Goal: Contribute content: Add original content to the website for others to see

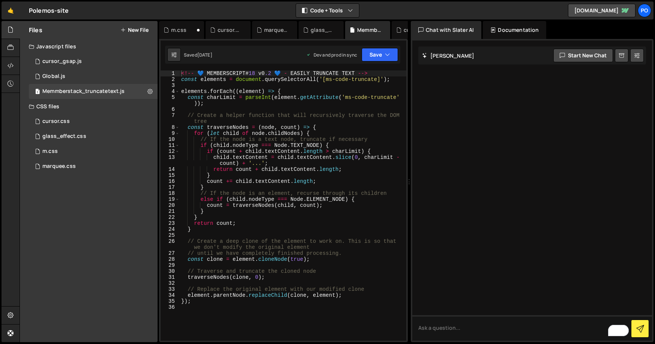
click at [144, 30] on button "New File" at bounding box center [134, 30] width 28 height 6
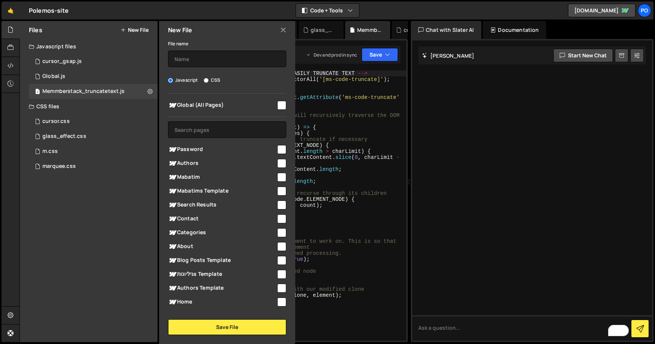
click at [277, 298] on input "checkbox" at bounding box center [281, 302] width 9 height 9
checkbox input "true"
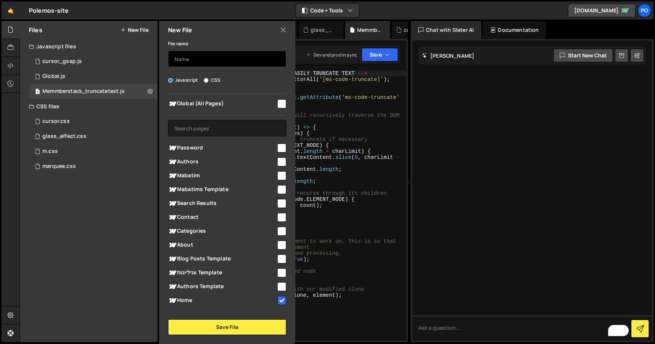
click at [189, 60] on input "text" at bounding box center [227, 59] width 118 height 16
click at [178, 61] on input "Highlight-text_gsap" at bounding box center [227, 59] width 118 height 16
type input "highlight-text_gsap"
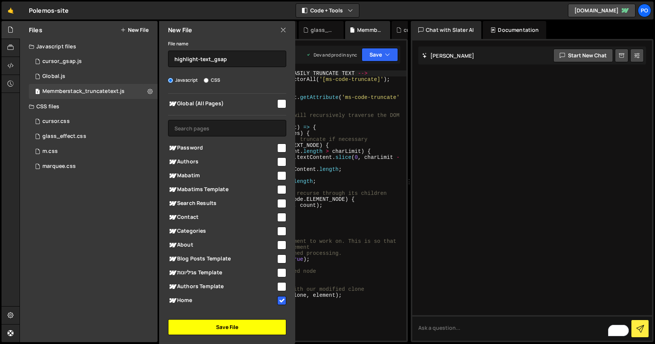
click at [217, 330] on button "Save File" at bounding box center [227, 327] width 118 height 16
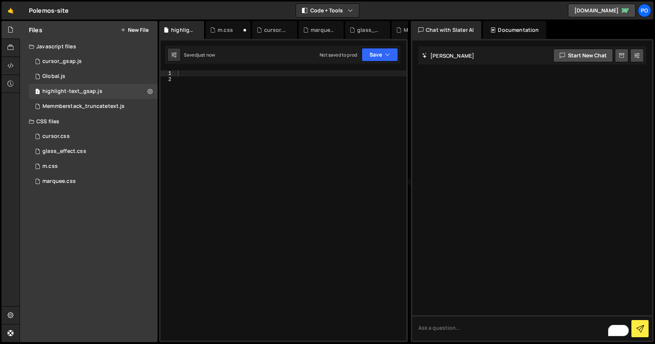
click at [187, 70] on div at bounding box center [291, 211] width 230 height 282
paste textarea "makeItHappen();"
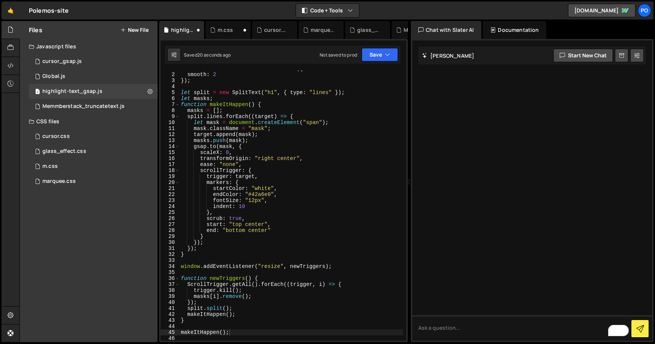
scroll to position [12, 0]
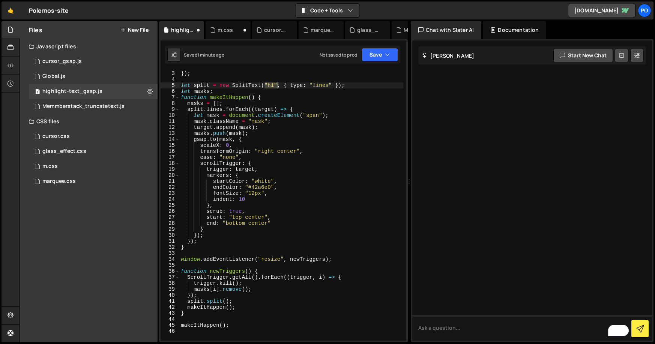
drag, startPoint x: 265, startPoint y: 86, endPoint x: 277, endPoint y: 86, distance: 12.0
click at [277, 86] on div "smooth : 2 }) ; let split = new SplitText ( "h1" , { type : "lines" }) ; let ma…" at bounding box center [291, 205] width 224 height 282
paste textarea "disclaimer"
click at [266, 88] on div "smooth : 2 }) ; let split = new SplitText ( disclaimer , { type : "lines" }) ; …" at bounding box center [291, 205] width 224 height 282
click at [265, 87] on div "smooth : 2 }) ; let split = new SplitText ( disclaimer , { type : "lines" }) ; …" at bounding box center [291, 205] width 224 height 282
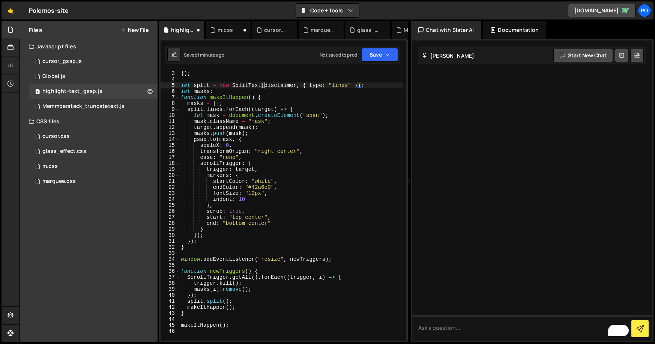
scroll to position [0, 6]
click at [285, 174] on div "smooth : 2 }) ; let split = new SplitText ( "h1" , { type : "lines" }) ; let ma…" at bounding box center [291, 205] width 224 height 282
click at [273, 85] on div "smooth : 2 }) ; let split = new SplitText ( "h1" , { type : "lines" }) ; let ma…" at bounding box center [291, 205] width 224 height 282
click at [303, 148] on div "smooth : 2 }) ; let split = new SplitText ( "h2" , { type : "lines" }) ; let ma…" at bounding box center [291, 205] width 224 height 282
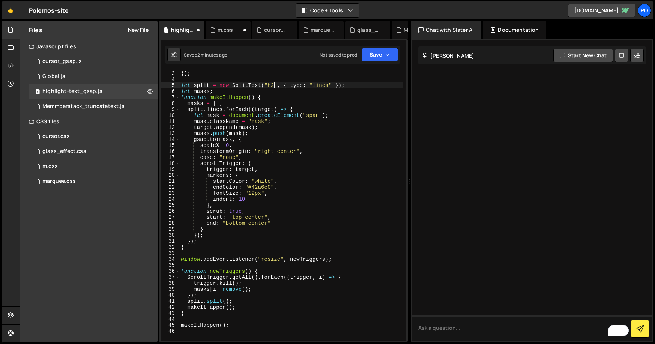
scroll to position [0, 3]
drag, startPoint x: 249, startPoint y: 188, endPoint x: 270, endPoint y: 185, distance: 20.8
click at [270, 185] on div "smooth : 2 }) ; let split = new SplitText ( "h2" , { type : "lines" }) ; let ma…" at bounding box center [291, 205] width 224 height 282
drag, startPoint x: 255, startPoint y: 180, endPoint x: 270, endPoint y: 180, distance: 15.0
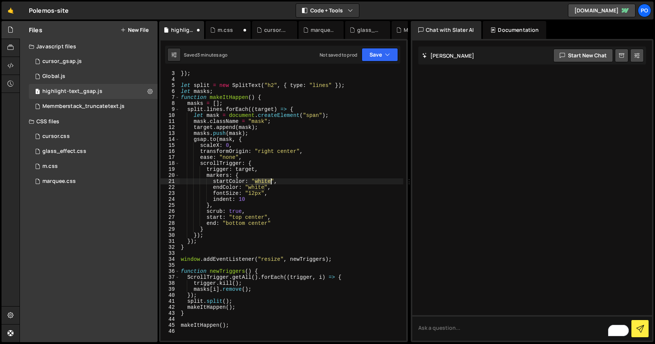
click at [270, 180] on div "smooth : 2 }) ; let split = new SplitText ( "h2" , { type : "lines" }) ; let ma…" at bounding box center [291, 205] width 224 height 282
click at [254, 181] on div "smooth : 2 }) ; let split = new SplitText ( "h2" , { type : "lines" }) ; let ma…" at bounding box center [291, 205] width 224 height 270
drag, startPoint x: 253, startPoint y: 182, endPoint x: 269, endPoint y: 181, distance: 15.8
click at [269, 181] on div "smooth : 2 }) ; let split = new SplitText ( "h2" , { type : "lines" }) ; let ma…" at bounding box center [291, 205] width 224 height 282
drag, startPoint x: 271, startPoint y: 181, endPoint x: 255, endPoint y: 181, distance: 16.1
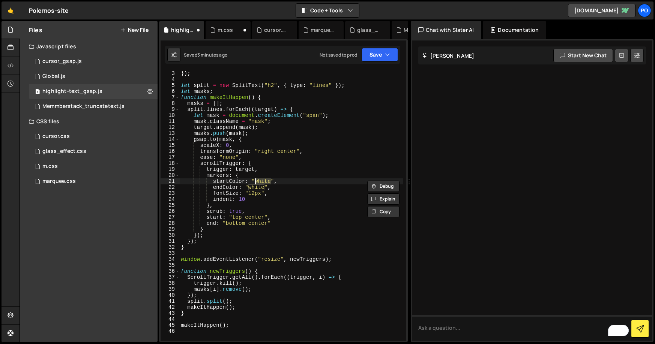
click at [255, 181] on div "smooth : 2 }) ; let split = new SplitText ( "h2" , { type : "lines" }) ; let ma…" at bounding box center [291, 205] width 224 height 282
paste textarea "var(--_product---text--text-primary-hover)"
click at [338, 211] on div "smooth : 2 }) ; let split = new SplitText ( "h2" , { type : "lines" }) ; let ma…" at bounding box center [291, 205] width 224 height 282
click at [203, 108] on div "smooth : 2 }) ; let split = new SplitText ( "h2" , { type : "lines" }) ; let ma…" at bounding box center [291, 205] width 224 height 282
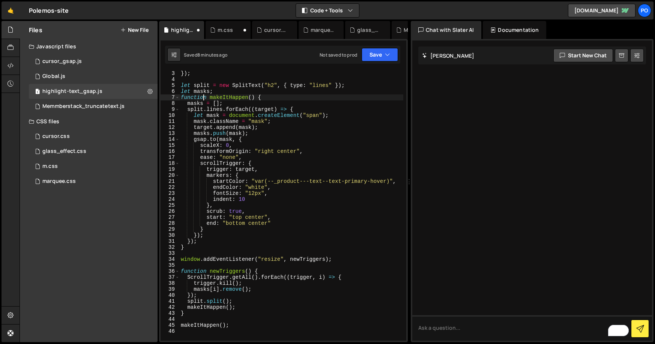
click at [202, 100] on div "smooth : 2 }) ; let split = new SplitText ( "h2" , { type : "lines" }) ; let ma…" at bounding box center [291, 205] width 224 height 282
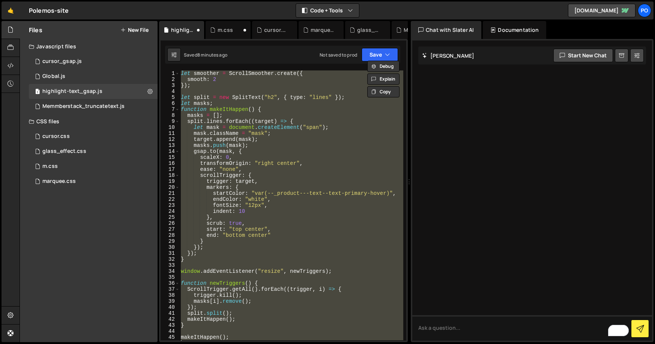
scroll to position [0, 0]
paste textarea "});"
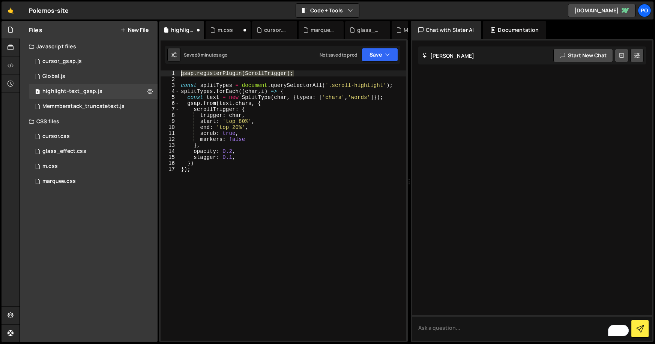
drag, startPoint x: 301, startPoint y: 73, endPoint x: 172, endPoint y: 68, distance: 129.1
click at [172, 68] on div "XXXXXXXXXXXXXXXXXXXXXXXXXXXXXXXXXXXXXXXXXXXXXXXXXXXXXXXXXXXXXXXXXXXXXXXXXXXXXXX…" at bounding box center [283, 190] width 249 height 303
type textarea "gsap.registerPlugin(ScrollTrigger);"
click at [181, 77] on div "const splitTypes = document . querySelectorAll ( '.scroll-highlight' ) ; splitT…" at bounding box center [292, 211] width 227 height 282
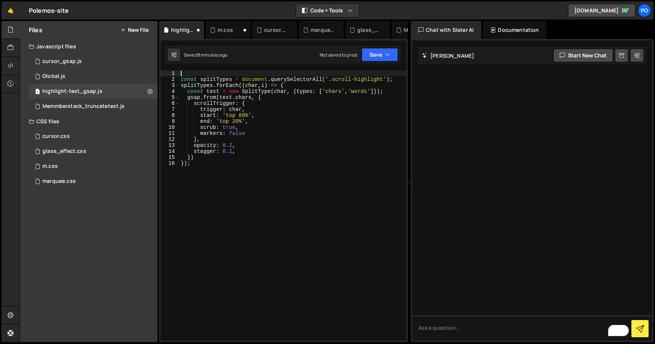
click at [181, 79] on div "const splitTypes = document . querySelectorAll ( '.scroll-highlight' ) ; splitT…" at bounding box center [292, 211] width 227 height 282
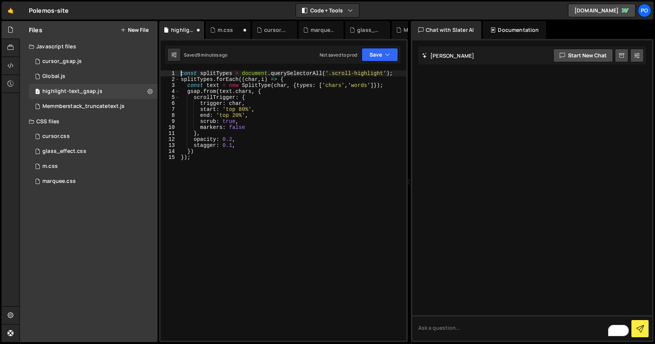
click at [298, 166] on div "const splitTypes = document . querySelectorAll ( '.scroll-highlight' ) ; splitT…" at bounding box center [292, 211] width 227 height 282
drag, startPoint x: 329, startPoint y: 75, endPoint x: 383, endPoint y: 75, distance: 53.6
click at [383, 75] on div "const splitTypes = document . querySelectorAll ( '.scroll-highlight' ) ; splitT…" at bounding box center [292, 211] width 227 height 282
click at [299, 139] on div "const splitTypes = document . querySelectorAll ( '.scroll-highlight' ) ; splitT…" at bounding box center [292, 211] width 227 height 282
click at [330, 75] on div "const splitTypes = document . querySelectorAll ( '.scroll-highlight' ) ; splitT…" at bounding box center [292, 211] width 227 height 282
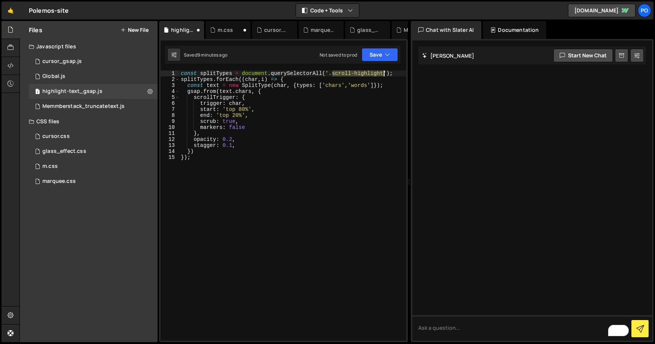
drag, startPoint x: 333, startPoint y: 75, endPoint x: 382, endPoint y: 73, distance: 49.5
click at [382, 73] on div "const splitTypes = document . querySelectorAll ( '.scroll-highlight' ) ; splitT…" at bounding box center [292, 211] width 227 height 282
paste textarea "disclaimer"
click at [354, 135] on div "const splitTypes = document . querySelectorAll ( '.disclaimer' ) ; splitTypes .…" at bounding box center [292, 211] width 227 height 282
click at [384, 56] on button "Save" at bounding box center [379, 54] width 36 height 13
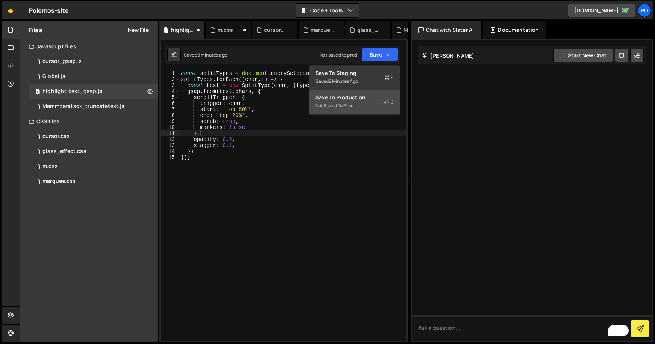
click at [345, 103] on div "Not saved to prod" at bounding box center [354, 105] width 78 height 9
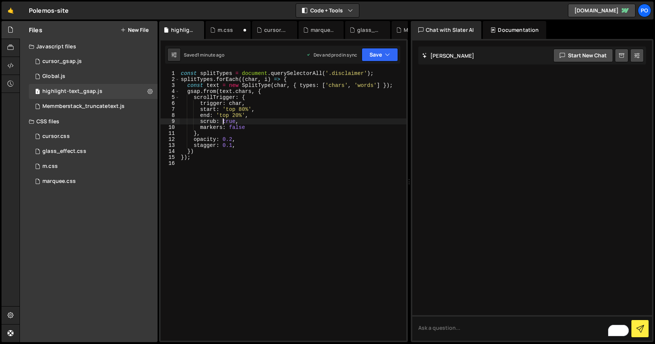
click at [221, 120] on div "const splitTypes = document . querySelectorAll ( '.disclaimer' ) ; splitTypes .…" at bounding box center [292, 211] width 227 height 282
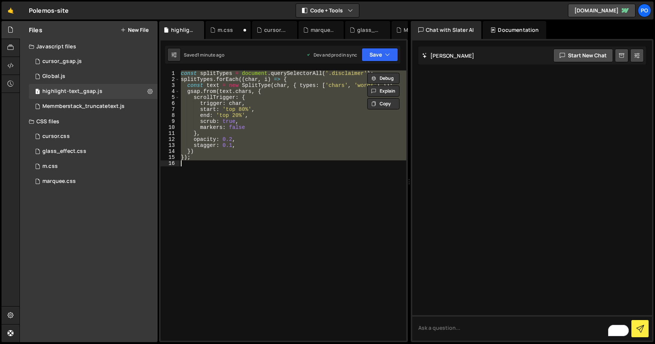
paste textarea "Resources"
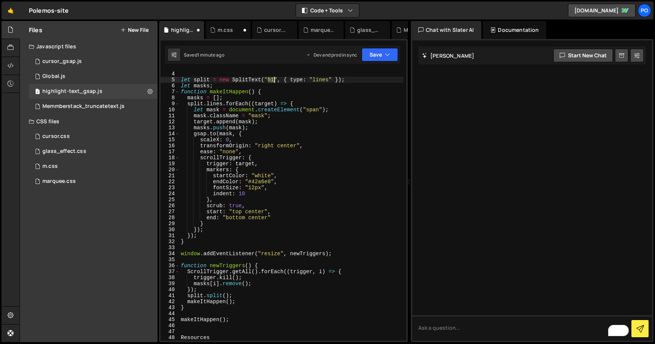
drag, startPoint x: 269, startPoint y: 80, endPoint x: 273, endPoint y: 80, distance: 4.1
click at [273, 80] on div "}) ; let split = new SplitText ( "h1" , { type : "lines" }) ; let masks ; funct…" at bounding box center [291, 206] width 224 height 282
click at [278, 80] on div "}) ; let split = new SplitText ( ".disclaimer" , { type : "lines" }) ; let mask…" at bounding box center [291, 206] width 224 height 282
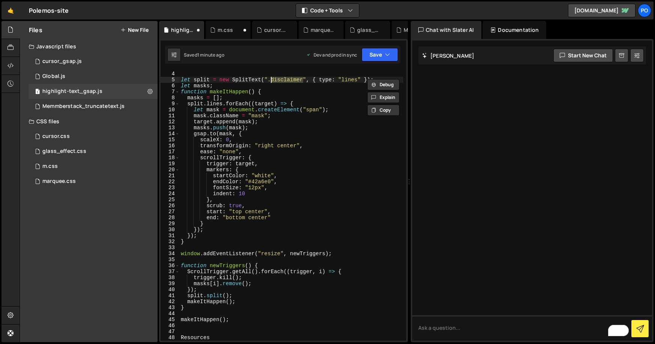
paste textarea "masks = []"
click at [329, 98] on div "}) ; let split = new SplitText ( ".disclaimer" , { type : "lines" }) ; let mask…" at bounding box center [291, 206] width 224 height 282
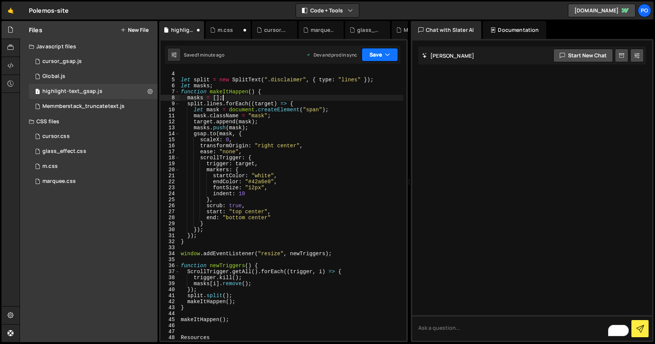
click at [387, 53] on icon "button" at bounding box center [387, 54] width 5 height 7
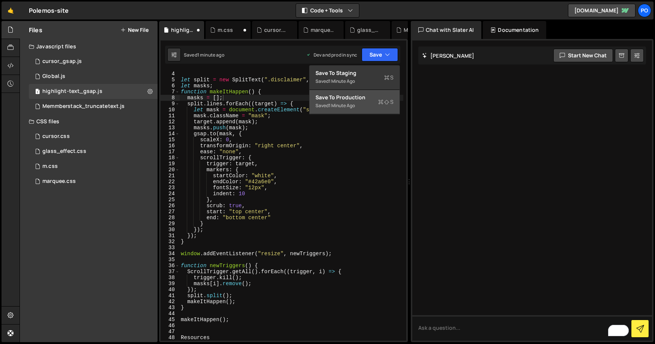
click at [358, 94] on div "Save to Production S" at bounding box center [354, 97] width 78 height 7
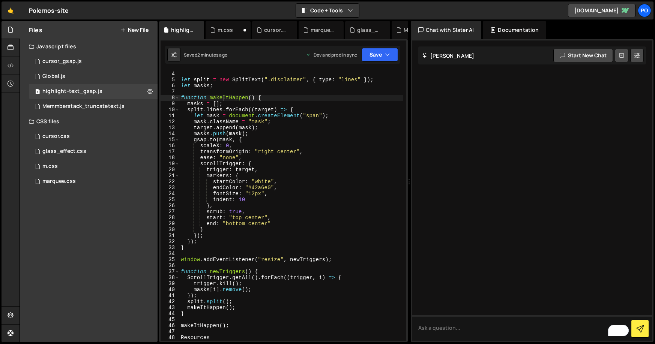
type textarea "let split = new SplitText(".disclaimer", { type: "lines" });"
click at [180, 77] on div "}) ; let split = new SplitText ( ".disclaimer" , { type : "lines" }) ; let mask…" at bounding box center [291, 206] width 224 height 282
paste textarea "gsap.config({ trialWarn: false });"
type textarea "}); gsap.config({ trialWarn: false });"
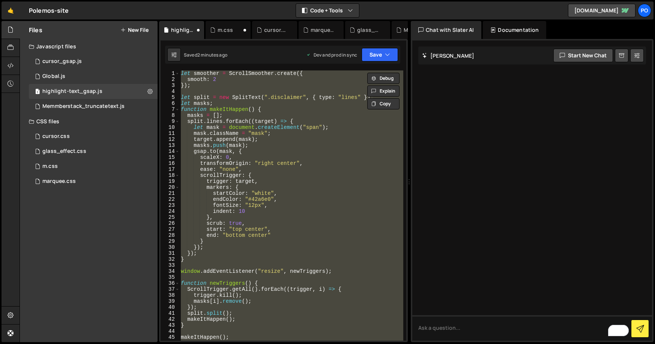
click at [191, 66] on div "XXXXXXXXXXXXXXXXXXXXXXXXXXXXXXXXXXXXXXXXXXXXXXXXXXXXXXXXXXXXXXXXXXXXXXXXXXXXXXX…" at bounding box center [283, 190] width 249 height 303
click at [224, 106] on div "let smoother = ScrollSmoother . create ({ smooth : 2 }) ; let split = new Split…" at bounding box center [291, 205] width 224 height 270
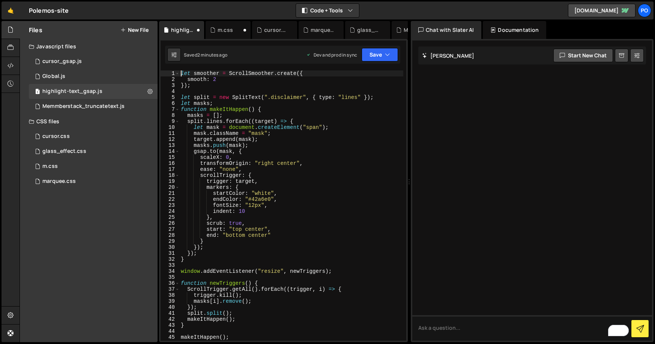
click at [180, 75] on div "let smoother = ScrollSmoother . create ({ smooth : 2 }) ; let split = new Split…" at bounding box center [291, 211] width 224 height 282
type textarea "let smoother = ScrollSmoother.create({"
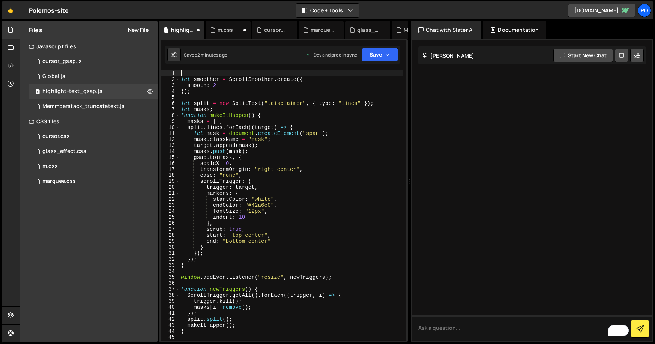
paste textarea "gsap.config({ trialWarn: false });"
type textarea "gsap.config({ trialWarn: false });"
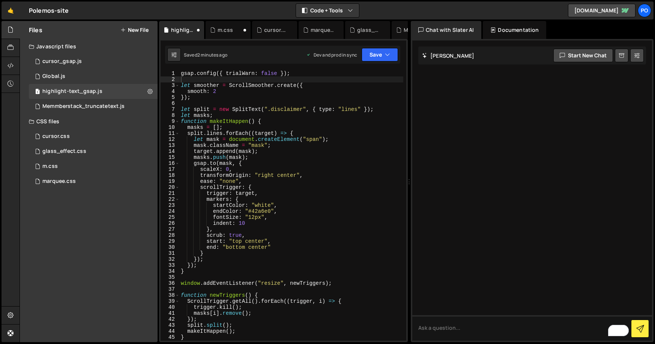
click at [425, 192] on div at bounding box center [532, 190] width 240 height 300
click at [388, 55] on icon "button" at bounding box center [387, 54] width 5 height 7
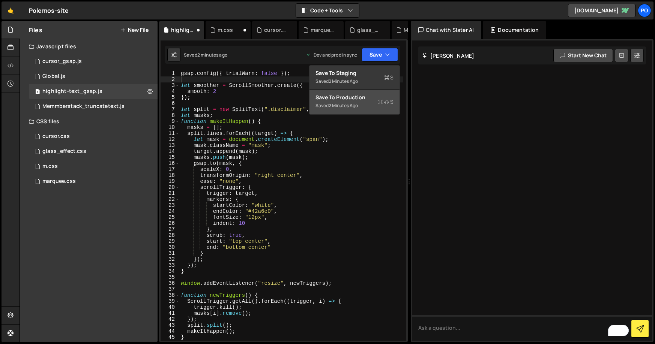
click at [349, 104] on div "2 minutes ago" at bounding box center [342, 105] width 29 height 6
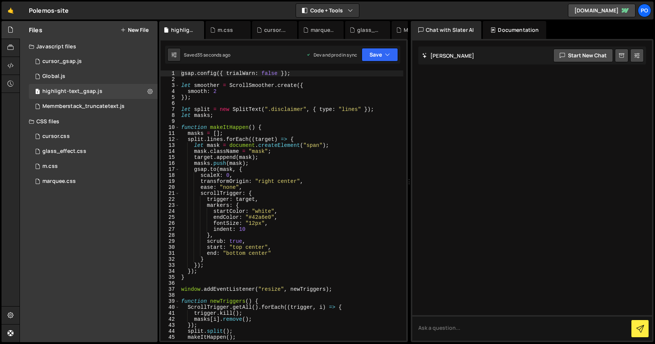
click at [208, 75] on div "gsap . config ({ trialWarn : false }) ; let smoother = ScrollSmoother . create …" at bounding box center [291, 211] width 223 height 282
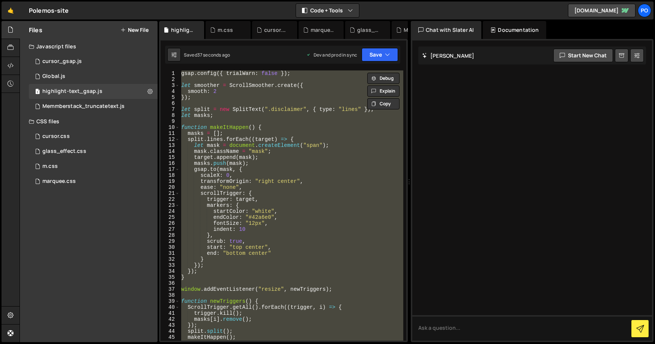
paste textarea "makeItHappen();"
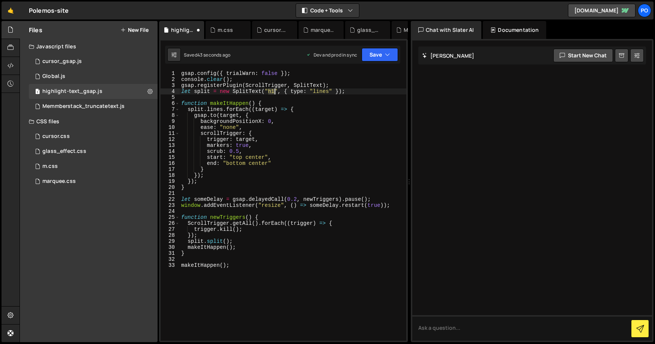
drag, startPoint x: 268, startPoint y: 91, endPoint x: 273, endPoint y: 91, distance: 4.9
click at [273, 91] on div "gsap . config ({ trialWarn : false }) ; console . clear ( ) ; gsap . registerPl…" at bounding box center [293, 211] width 226 height 282
click at [374, 55] on button "Save" at bounding box center [379, 54] width 36 height 13
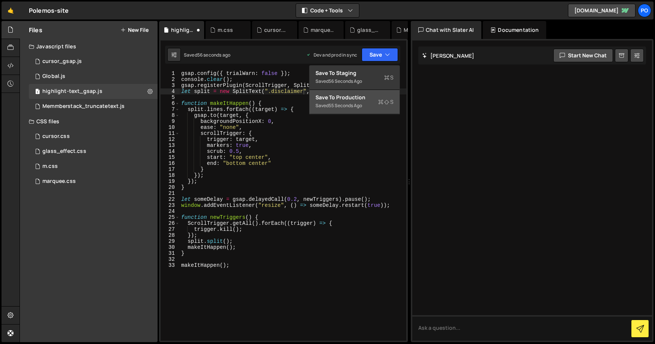
click at [351, 103] on div "55 seconds ago" at bounding box center [344, 105] width 33 height 6
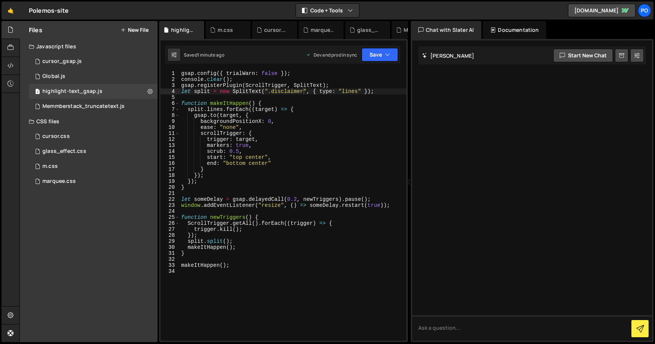
click at [210, 91] on div "gsap . config ({ trialWarn : false }) ; console . clear ( ) ; gsap . registerPl…" at bounding box center [293, 211] width 226 height 282
click at [222, 88] on div "gsap . config ({ trialWarn : false }) ; console . clear ( ) ; gsap . registerPl…" at bounding box center [293, 211] width 226 height 282
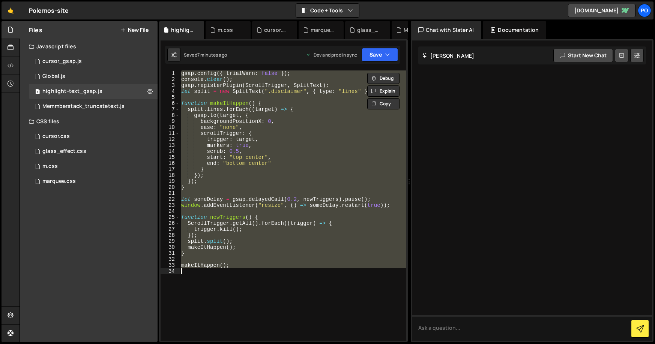
paste textarea "})();"
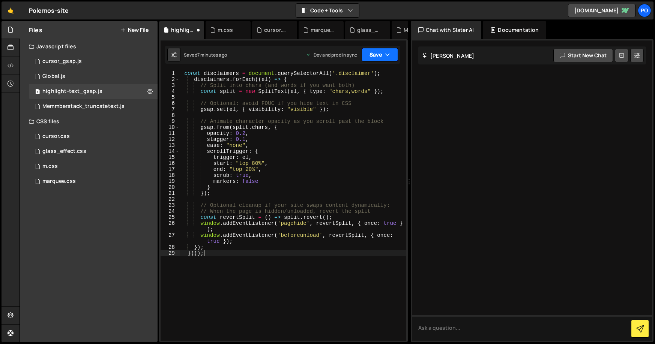
click at [374, 58] on button "Save" at bounding box center [379, 54] width 36 height 13
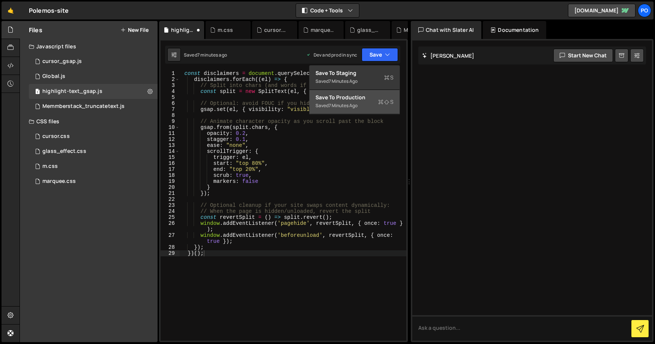
click at [348, 96] on div "Save to Production S" at bounding box center [354, 97] width 78 height 7
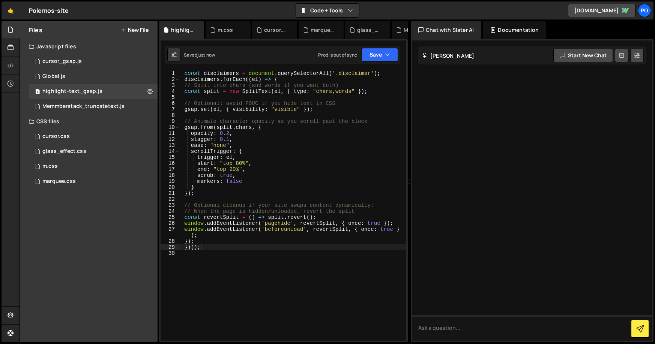
click at [206, 217] on div "const disclaimers = document . querySelectorAll ( '.disclaimer' ) ; disclaimers…" at bounding box center [293, 211] width 226 height 282
click at [205, 215] on div "const disclaimers = document . querySelectorAll ( '.disclaimer' ) ; disclaimers…" at bounding box center [293, 211] width 226 height 282
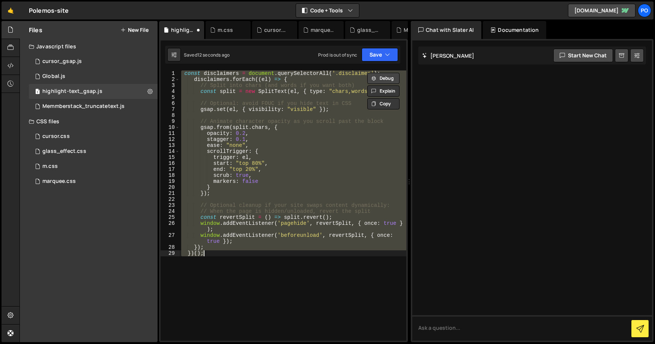
click at [382, 81] on button "Debug" at bounding box center [383, 78] width 32 height 11
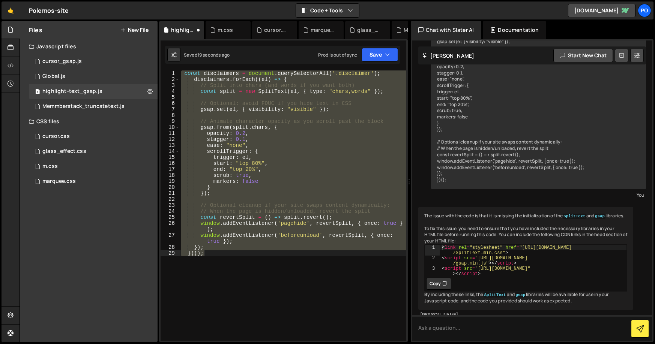
scroll to position [88, 0]
click at [199, 186] on div "const disclaimers = document . querySelectorAll ( '.disclaimer' ) ; disclaimers…" at bounding box center [293, 205] width 226 height 270
type textarea "}"
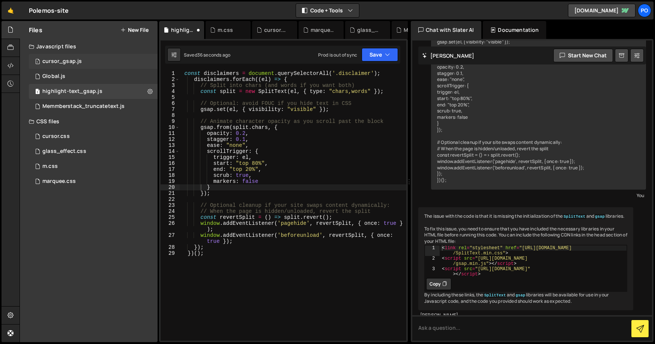
click at [45, 64] on div "cursor_gsap.js" at bounding box center [61, 61] width 39 height 7
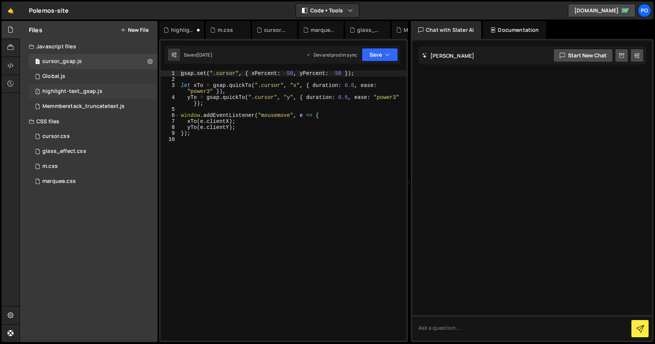
click at [59, 94] on div "highlight-text_gsap.js" at bounding box center [72, 91] width 60 height 7
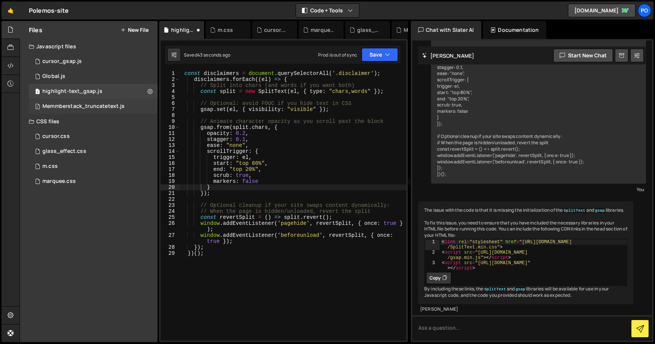
scroll to position [119, 0]
click at [215, 113] on div "const disclaimers = document . querySelectorAll ( '.disclaimer' ) ; disclaimers…" at bounding box center [293, 211] width 226 height 282
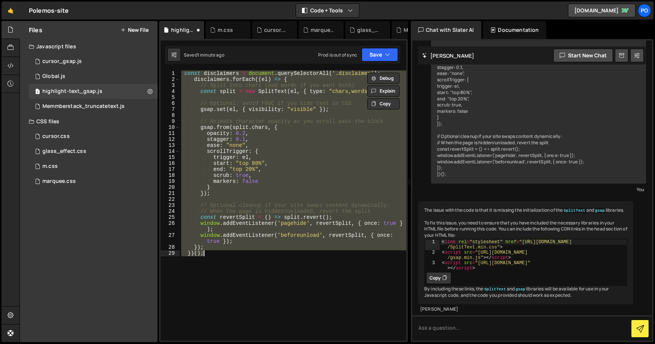
paste textarea
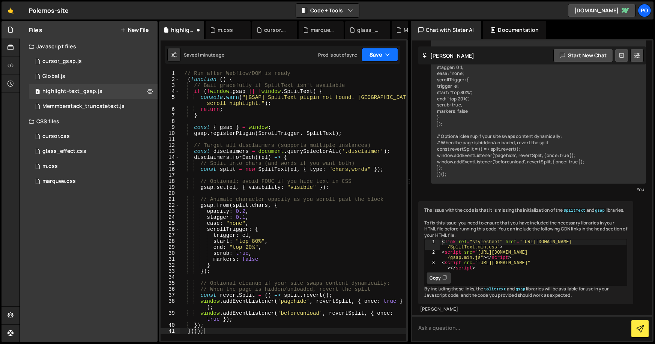
click at [382, 52] on button "Save" at bounding box center [379, 54] width 36 height 13
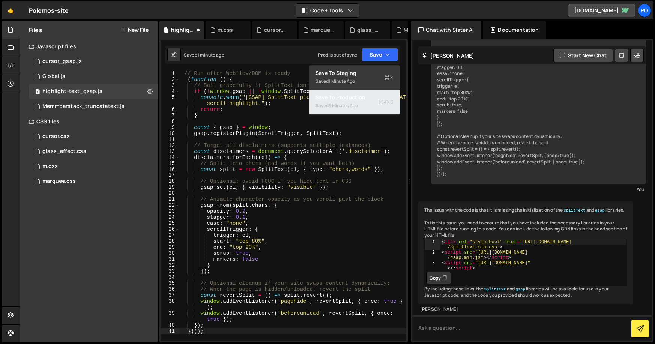
click at [336, 103] on div "9 minutes ago" at bounding box center [342, 105] width 29 height 6
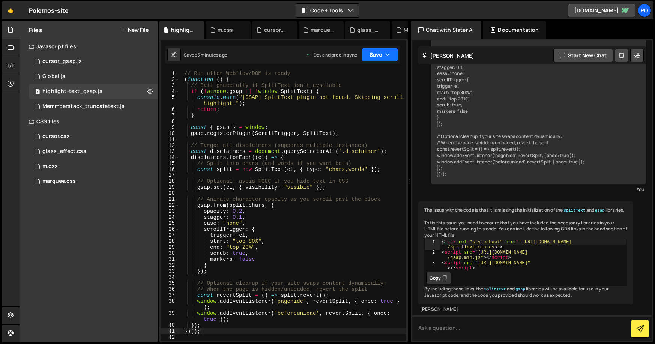
click at [379, 54] on button "Save" at bounding box center [379, 54] width 36 height 13
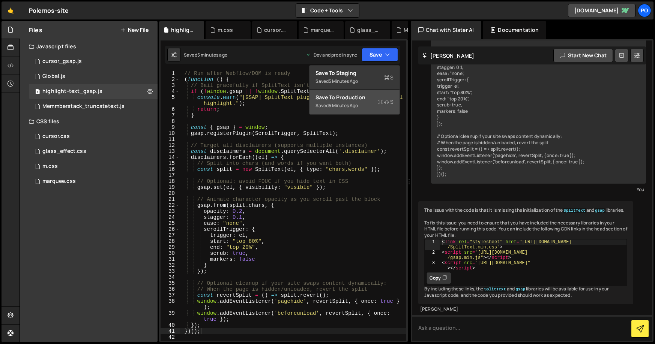
click at [336, 100] on div "Save to Production S" at bounding box center [354, 97] width 78 height 7
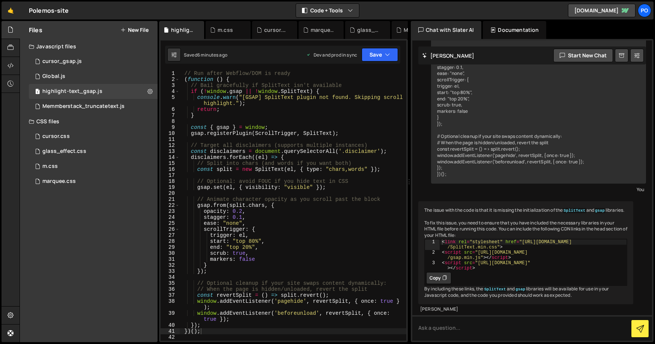
click at [216, 134] on div "// Run after Webflow/DOM is ready ( function ( ) { // Bail gracefully if SplitT…" at bounding box center [293, 211] width 226 height 282
drag, startPoint x: 330, startPoint y: 171, endPoint x: 364, endPoint y: 171, distance: 34.5
click at [364, 171] on div "// Run after Webflow/DOM is ready ( function ( ) { // Bail gracefully if SplitT…" at bounding box center [293, 211] width 226 height 282
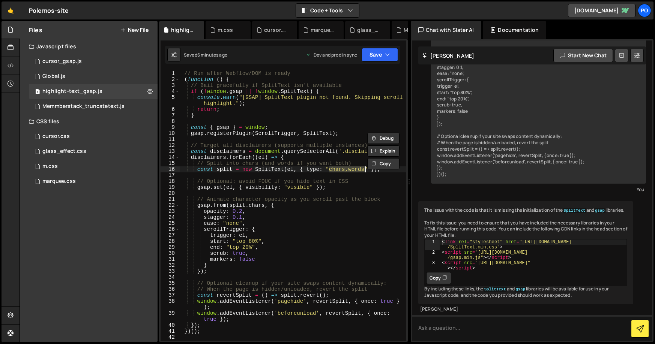
paste textarea "line"
drag, startPoint x: 250, startPoint y: 205, endPoint x: 264, endPoint y: 205, distance: 14.2
click at [264, 205] on div "// Run after Webflow/DOM is ready ( function ( ) { // Bail gracefully if SplitT…" at bounding box center [293, 211] width 226 height 282
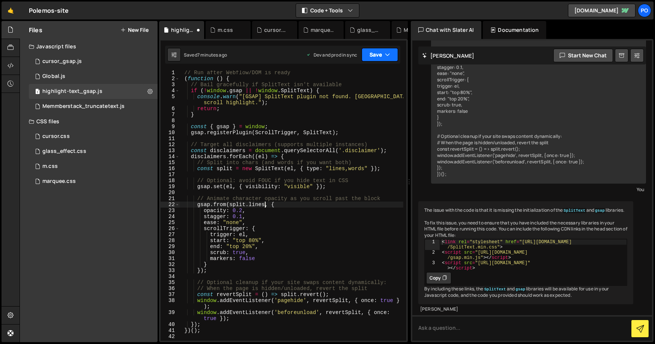
click at [382, 61] on button "Save" at bounding box center [379, 54] width 36 height 13
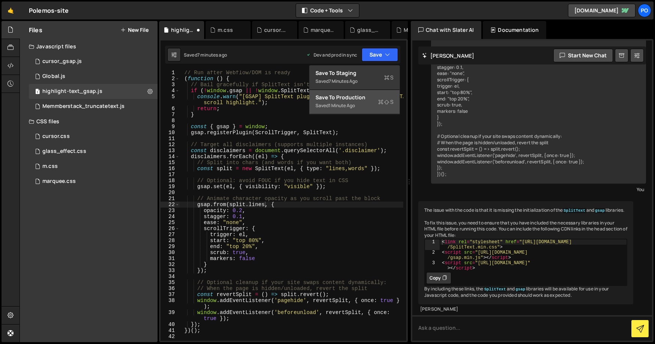
click at [359, 94] on div "Save to Production S" at bounding box center [354, 97] width 78 height 7
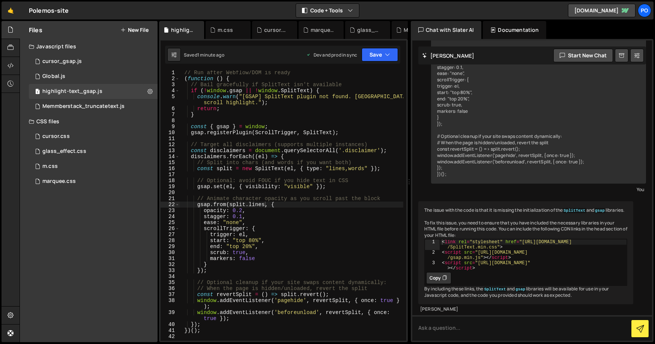
scroll to position [0, 4]
click at [241, 211] on div "// Run after Webflow/DOM is ready ( function ( ) { // Bail gracefully if SplitT…" at bounding box center [291, 211] width 223 height 282
click at [287, 258] on div "// Run after Webflow/DOM is ready ( function ( ) { // Bail gracefully if SplitT…" at bounding box center [291, 211] width 223 height 282
click at [251, 241] on div "// Run after Webflow/DOM is ready ( function ( ) { // Bail gracefully if SplitT…" at bounding box center [291, 211] width 223 height 282
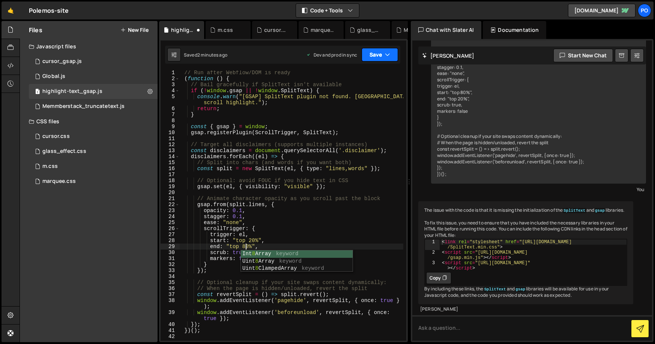
type textarea "end: "top 80%","
click at [390, 56] on button "Save" at bounding box center [379, 54] width 36 height 13
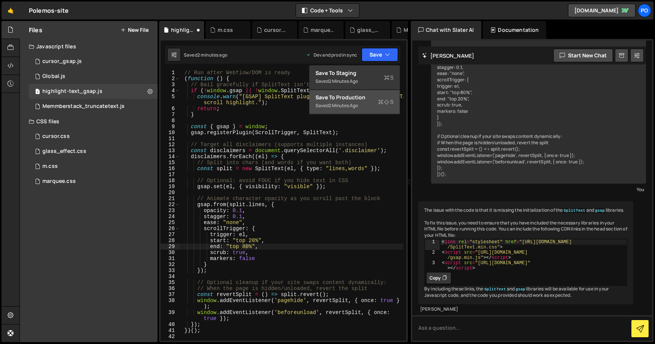
click at [346, 100] on div "Save to Production S" at bounding box center [354, 97] width 78 height 7
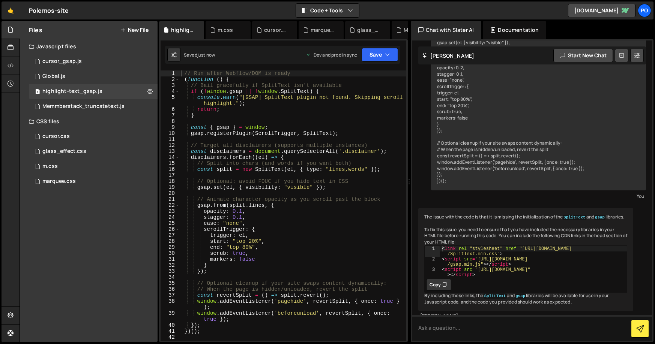
scroll to position [119, 0]
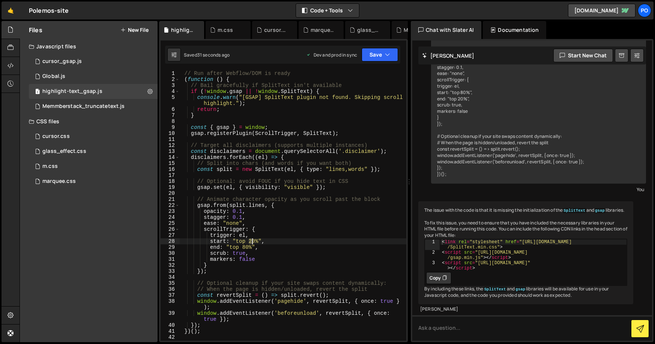
click at [252, 240] on div "// Run after Webflow/DOM is ready ( function ( ) { // Bail gracefully if SplitT…" at bounding box center [293, 211] width 226 height 282
click at [246, 249] on div "// Run after Webflow/DOM is ready ( function ( ) { // Bail gracefully if SplitT…" at bounding box center [293, 211] width 226 height 282
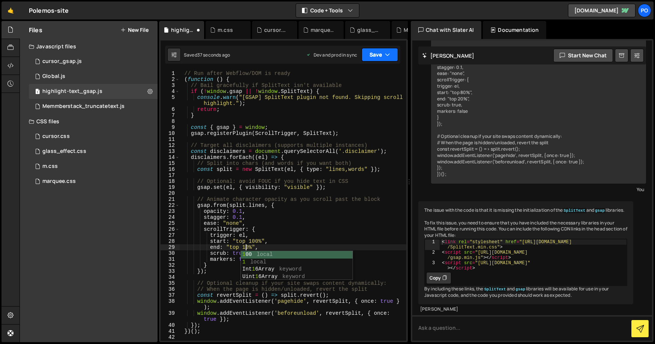
type textarea "end: "top 10%","
click at [387, 53] on icon "button" at bounding box center [387, 54] width 5 height 7
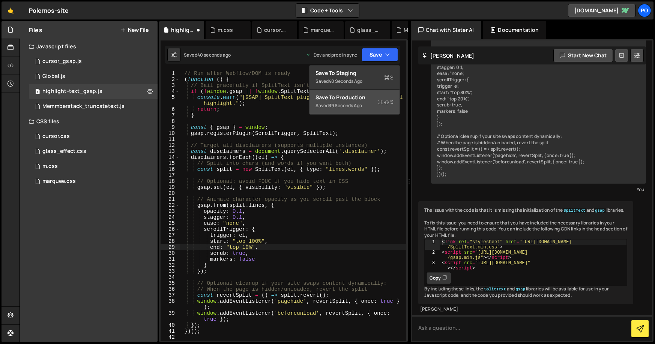
click at [336, 102] on div "39 seconds ago" at bounding box center [344, 105] width 33 height 6
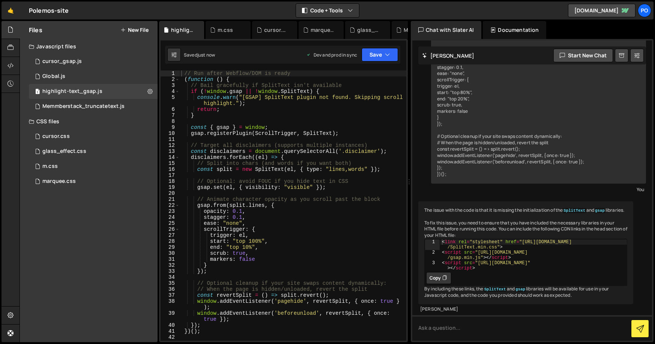
scroll to position [119, 0]
drag, startPoint x: 231, startPoint y: 206, endPoint x: 264, endPoint y: 206, distance: 32.6
click at [264, 206] on div "// Run after Webflow/DOM is ready ( function ( ) { // Bail gracefully if SplitT…" at bounding box center [293, 211] width 226 height 282
paste textarea "char"
drag, startPoint x: 330, startPoint y: 171, endPoint x: 345, endPoint y: 172, distance: 15.4
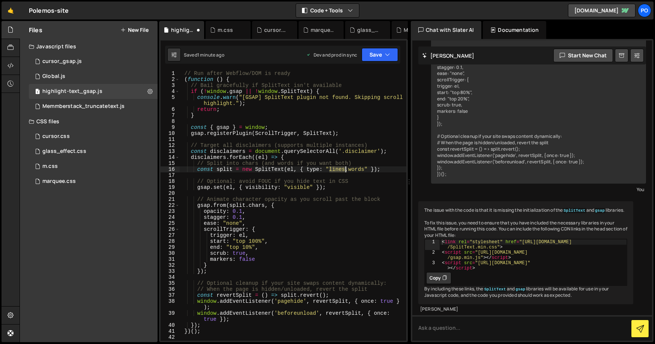
click at [345, 172] on div "// Run after Webflow/DOM is ready ( function ( ) { // Bail gracefully if SplitT…" at bounding box center [293, 211] width 226 height 282
click at [382, 55] on button "Save" at bounding box center [379, 54] width 36 height 13
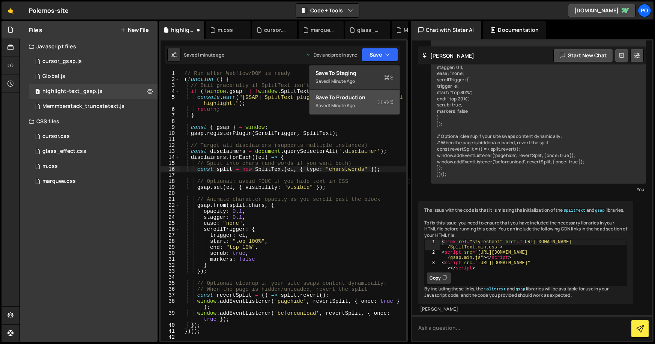
click at [362, 96] on div "Save to Production S" at bounding box center [354, 97] width 78 height 7
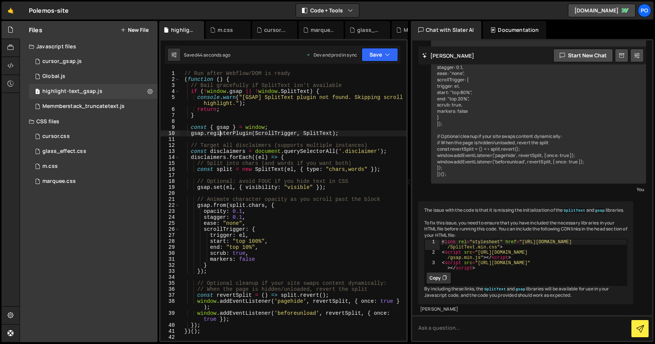
click at [219, 132] on div "// Run after Webflow/DOM is ready ( function ( ) { // Bail gracefully if SplitT…" at bounding box center [293, 211] width 226 height 282
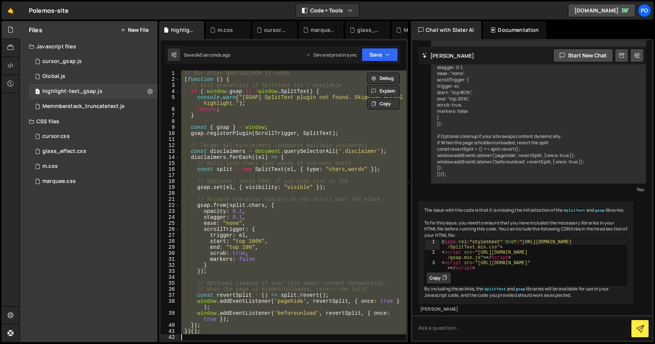
paste textarea "})();"
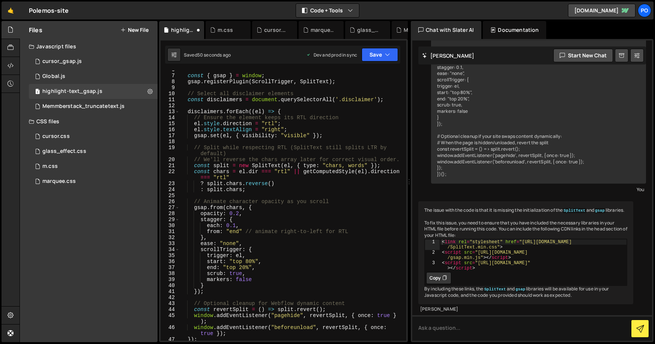
scroll to position [0, 0]
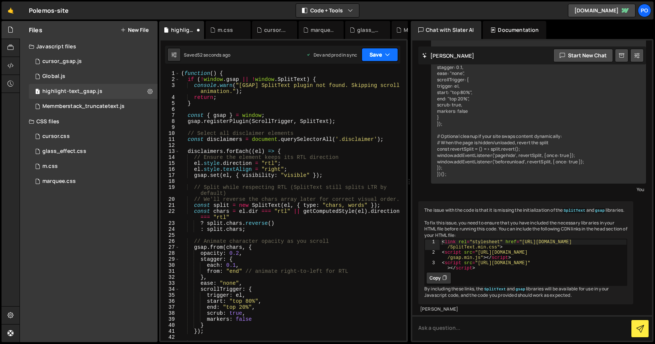
click at [382, 58] on button "Save" at bounding box center [379, 54] width 36 height 13
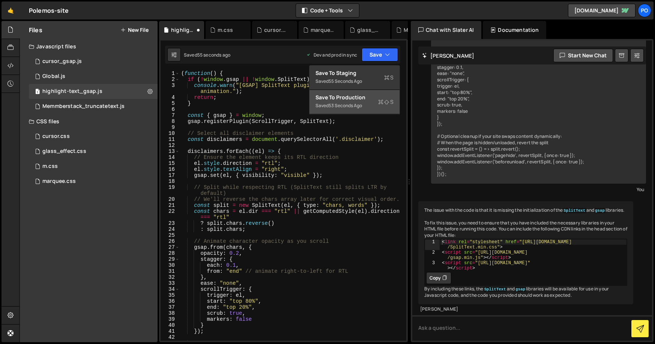
click at [349, 101] on div "Saved 53 seconds ago" at bounding box center [354, 105] width 78 height 9
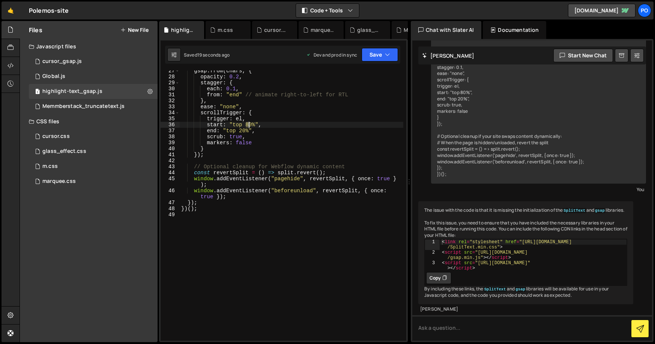
click at [248, 125] on div "gsap . from ( chars , { opacity : 0.2 , stagger : { each : 0.1 , from : "end" /…" at bounding box center [291, 209] width 223 height 282
click at [246, 126] on div "gsap . from ( chars , { opacity : 0.2 , stagger : { each : 0.1 , from : "end" /…" at bounding box center [291, 205] width 223 height 270
click at [382, 57] on button "Save" at bounding box center [379, 54] width 36 height 13
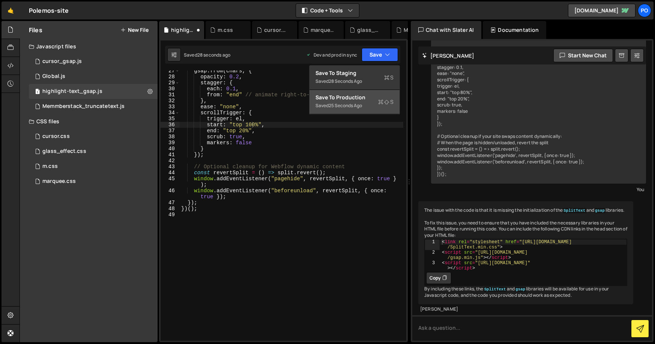
click at [366, 96] on div "Save to Production S" at bounding box center [354, 97] width 78 height 7
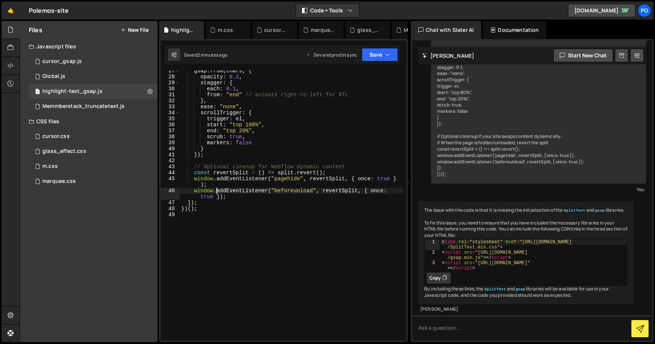
click at [217, 193] on div "gsap . from ( chars , { opacity : 0.2 , stagger : { each : 0.1 , from : "end" /…" at bounding box center [291, 209] width 223 height 282
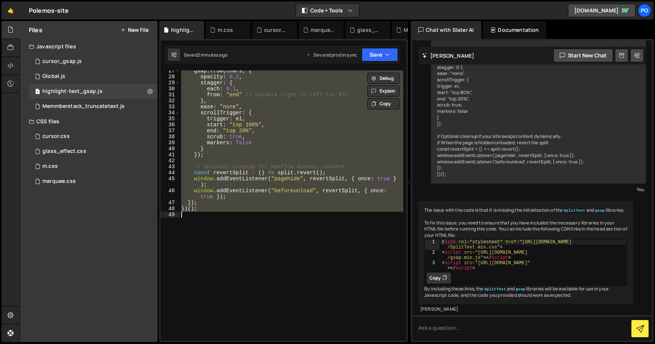
paste textarea
type textarea "})();"
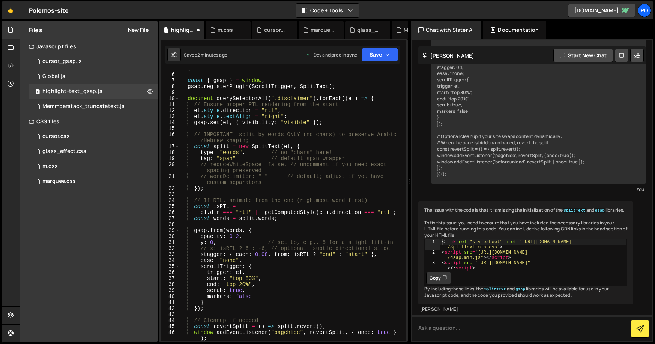
scroll to position [0, 0]
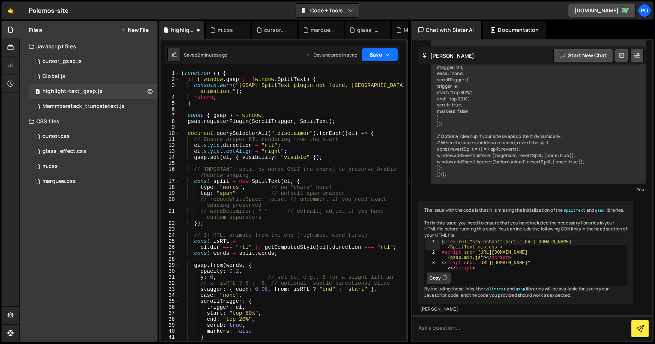
click at [378, 56] on button "Save" at bounding box center [379, 54] width 36 height 13
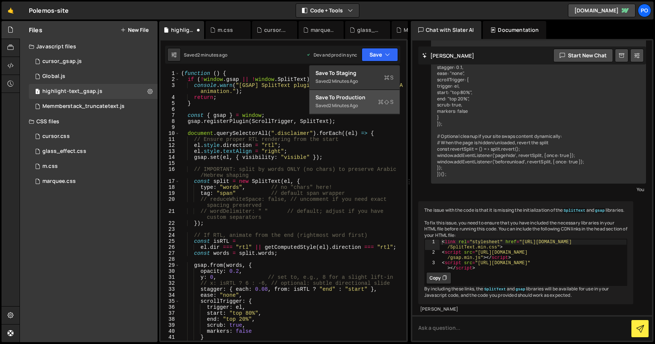
click at [342, 104] on div "2 minutes ago" at bounding box center [342, 105] width 29 height 6
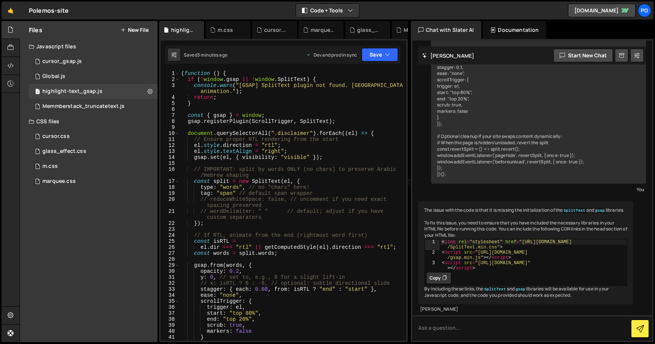
click at [236, 165] on div "( function ( ) { if ( ! window . gsap || ! window . SplitText ) { console . war…" at bounding box center [291, 211] width 223 height 282
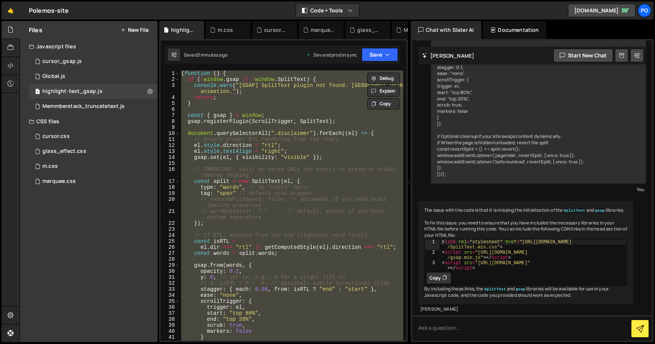
paste textarea
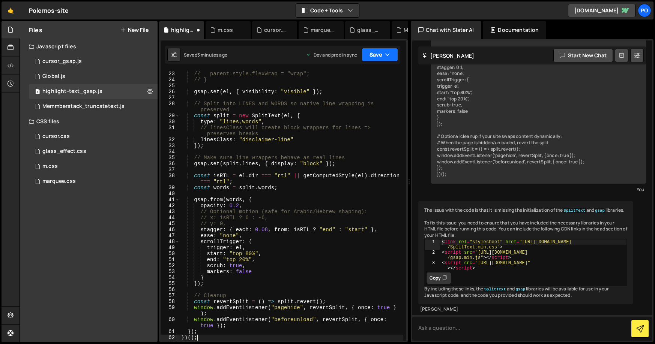
click at [387, 54] on icon "button" at bounding box center [387, 54] width 5 height 7
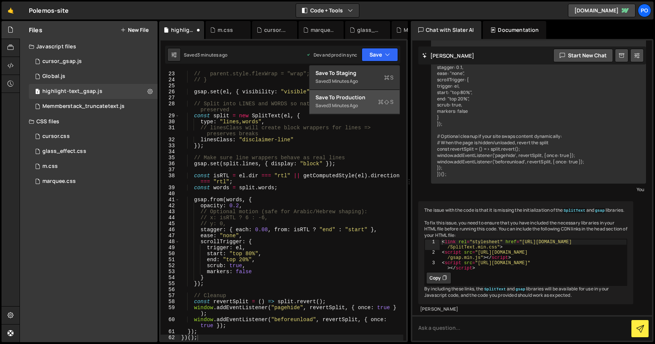
click at [347, 99] on div "Save to Production S" at bounding box center [354, 97] width 78 height 7
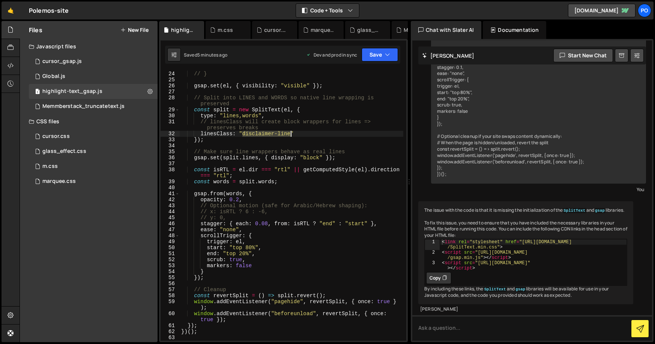
drag, startPoint x: 243, startPoint y: 134, endPoint x: 289, endPoint y: 136, distance: 46.5
click at [289, 136] on div "// parent.style.flexWrap = "wrap"; // } gsap . set ( el , { visibility : "visib…" at bounding box center [291, 206] width 223 height 282
click at [248, 248] on div "// parent.style.flexWrap = "wrap"; // } gsap . set ( el , { visibility : "visib…" at bounding box center [291, 206] width 223 height 282
click at [241, 256] on div "// parent.style.flexWrap = "wrap"; // } gsap . set ( el , { visibility : "visib…" at bounding box center [291, 206] width 223 height 282
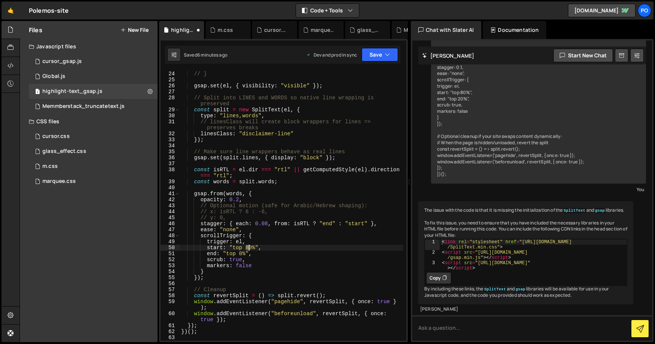
click at [248, 248] on div "// parent.style.flexWrap = "wrap"; // } gsap . set ( el , { visibility : "visib…" at bounding box center [291, 206] width 223 height 282
click at [366, 57] on button "Save" at bounding box center [379, 54] width 36 height 13
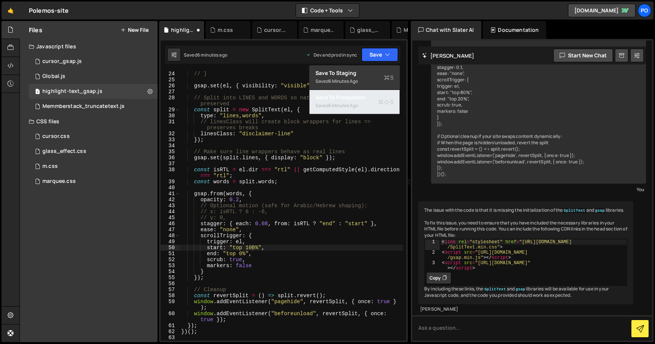
click at [357, 102] on div "6 minutes ago" at bounding box center [342, 105] width 29 height 6
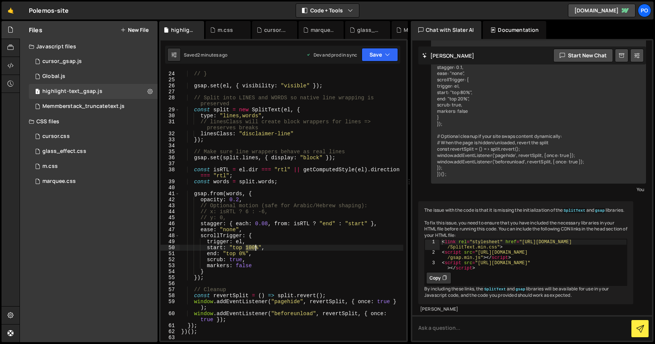
drag, startPoint x: 246, startPoint y: 247, endPoint x: 255, endPoint y: 248, distance: 8.3
click at [255, 248] on div "// parent.style.flexWrap = "wrap"; // } gsap . set ( el , { visibility : "visib…" at bounding box center [291, 206] width 223 height 282
click at [240, 255] on div "// parent.style.flexWrap = "wrap"; // } gsap . set ( el , { visibility : "visib…" at bounding box center [291, 206] width 223 height 282
click at [382, 59] on button "Save" at bounding box center [379, 54] width 36 height 13
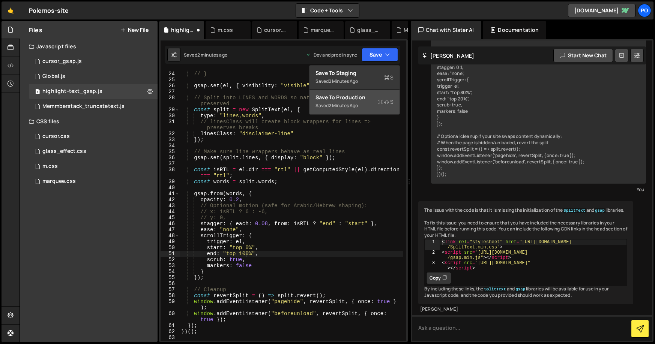
click at [368, 97] on div "Save to Production S" at bounding box center [354, 97] width 78 height 7
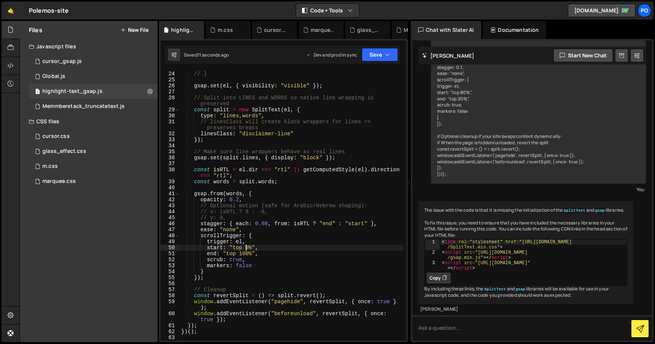
click at [246, 249] on div "// parent.style.flexWrap = "wrap"; // } gsap . set ( el , { visibility : "visib…" at bounding box center [291, 206] width 223 height 282
click at [379, 52] on button "Save" at bounding box center [379, 54] width 36 height 13
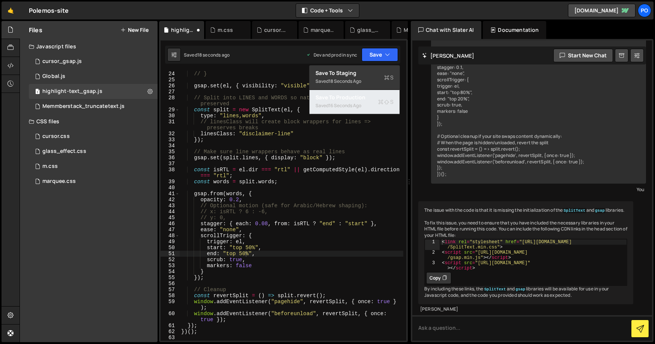
click at [363, 102] on div "Saved 16 seconds ago" at bounding box center [354, 105] width 78 height 9
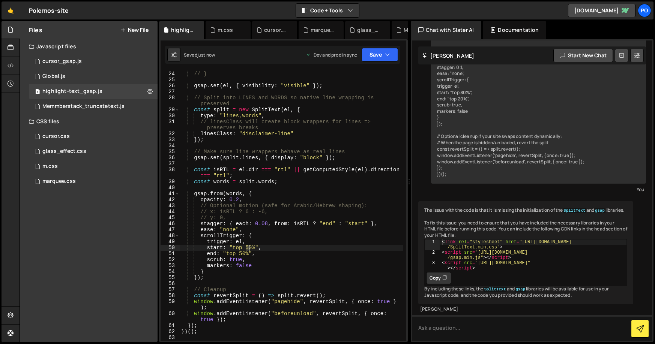
click at [248, 247] on div "// parent.style.flexWrap = "wrap"; // } gsap . set ( el , { visibility : "visib…" at bounding box center [291, 206] width 223 height 282
click at [238, 258] on div "// parent.style.flexWrap = "wrap"; // } gsap . set ( el , { visibility : "visib…" at bounding box center [291, 206] width 223 height 282
click at [241, 255] on div "// parent.style.flexWrap = "wrap"; // } gsap . set ( el , { visibility : "visib…" at bounding box center [291, 206] width 223 height 282
click at [248, 247] on div "// parent.style.flexWrap = "wrap"; // } gsap . set ( el , { visibility : "visib…" at bounding box center [291, 206] width 223 height 282
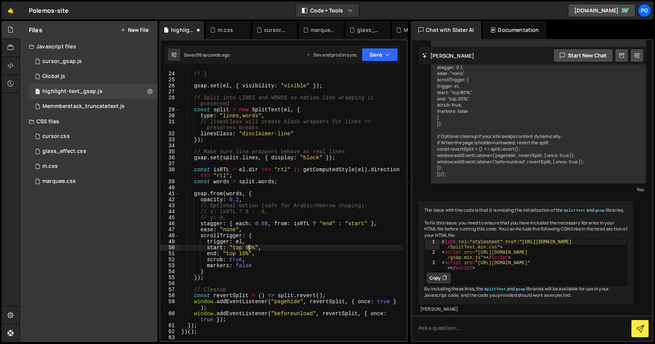
scroll to position [0, 4]
type textarea "start: "top 90%","
click at [379, 49] on button "Save" at bounding box center [379, 54] width 36 height 13
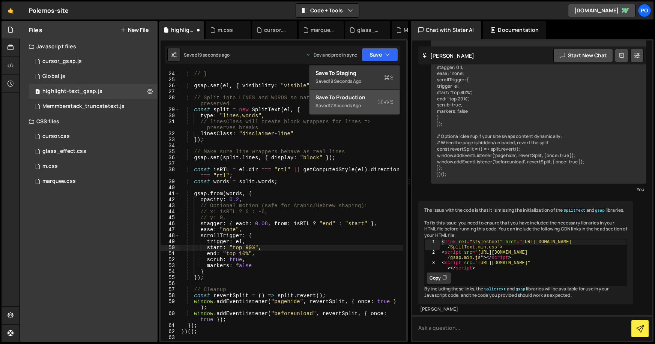
click at [359, 92] on button "Save to Production S Saved 17 seconds ago" at bounding box center [354, 102] width 90 height 24
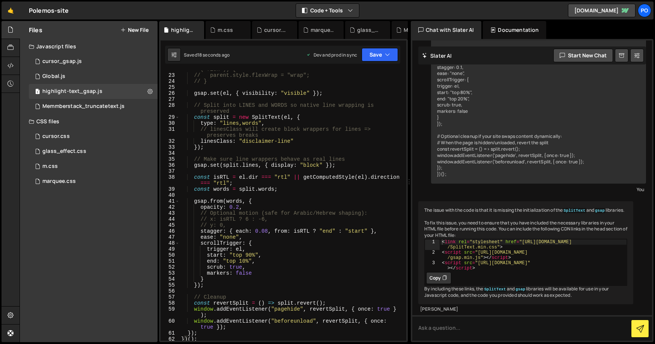
scroll to position [143, 0]
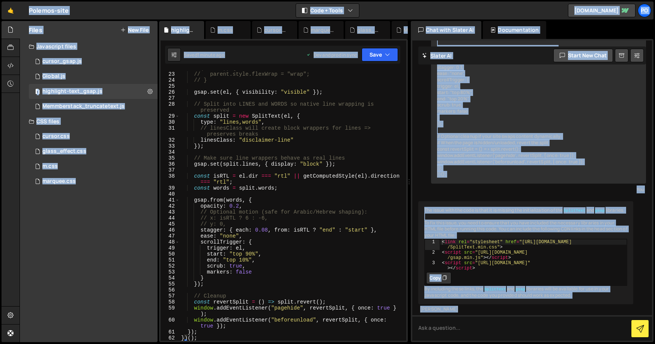
type textarea "const isRTL = el.dir === "rtl" || getComputedStyle(el).direction === "rtl";"
click at [226, 178] on div "// if (parent && getComputedStyle(parent).display.includes ("flex")) { // paren…" at bounding box center [291, 203] width 223 height 288
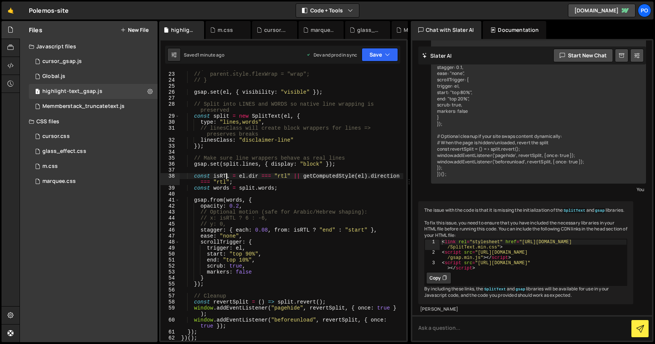
click at [220, 153] on div "// if (parent && getComputedStyle(parent).display.includes ("flex")) { // paren…" at bounding box center [291, 203] width 223 height 288
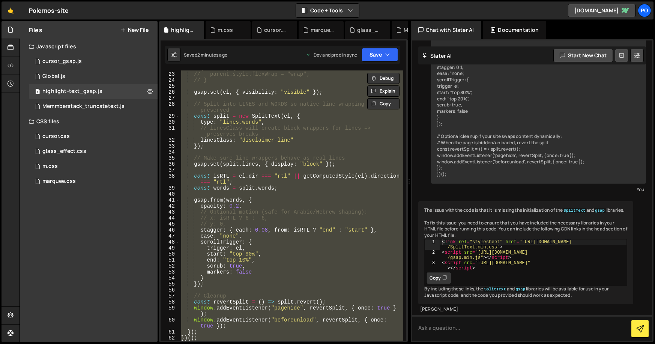
click at [247, 254] on div "// if (parent && getComputedStyle(parent).display.includes ("flex")) { // paren…" at bounding box center [291, 205] width 223 height 270
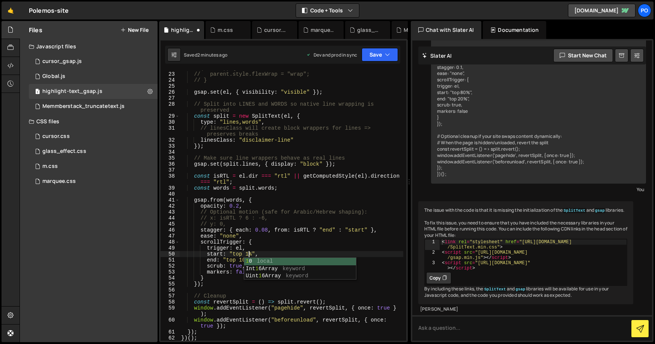
scroll to position [0, 5]
drag, startPoint x: 246, startPoint y: 261, endPoint x: 240, endPoint y: 260, distance: 6.0
click at [240, 260] on div "// if (parent && getComputedStyle(parent).display.includes ("flex")) { // paren…" at bounding box center [291, 203] width 223 height 288
click at [387, 58] on icon "button" at bounding box center [387, 54] width 5 height 7
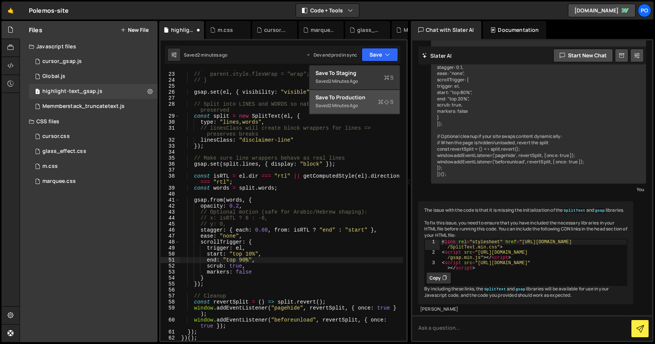
click at [356, 107] on div "2 minutes ago" at bounding box center [342, 105] width 29 height 6
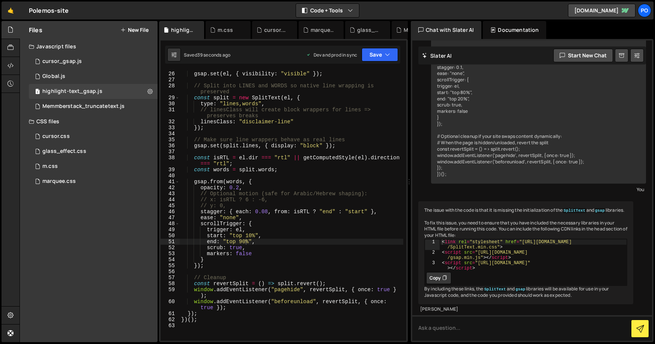
scroll to position [173, 0]
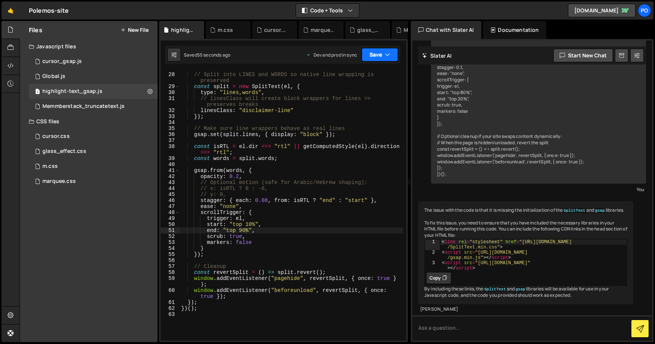
click at [364, 58] on button "Save" at bounding box center [379, 54] width 36 height 13
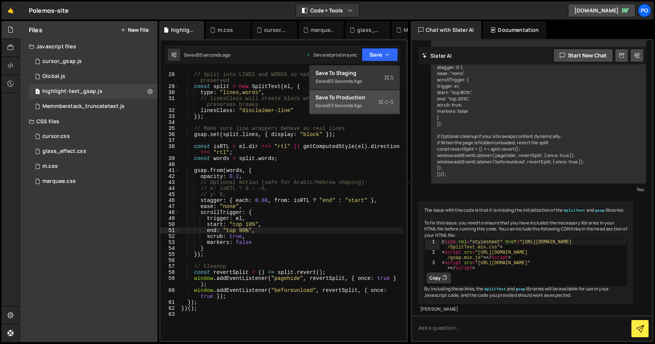
click at [343, 97] on div "Save to Production S" at bounding box center [354, 97] width 78 height 7
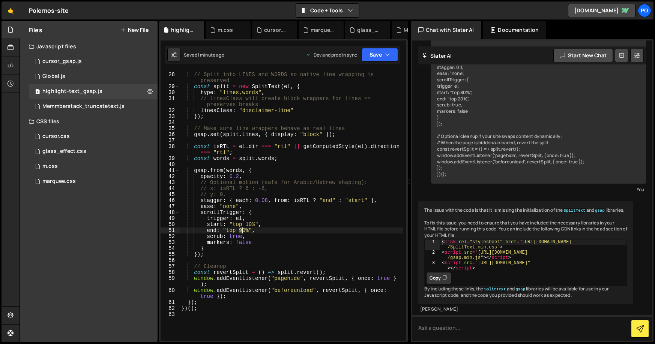
click at [242, 230] on div "// Split into LINES and WORDS so native line wrapping is preserved const split …" at bounding box center [291, 207] width 223 height 282
drag, startPoint x: 240, startPoint y: 231, endPoint x: 244, endPoint y: 231, distance: 4.5
click at [244, 231] on div "// Split into LINES and WORDS so native line wrapping is preserved const split …" at bounding box center [291, 207] width 223 height 282
click at [251, 225] on div "// Split into LINES and WORDS so native line wrapping is preserved const split …" at bounding box center [291, 207] width 223 height 282
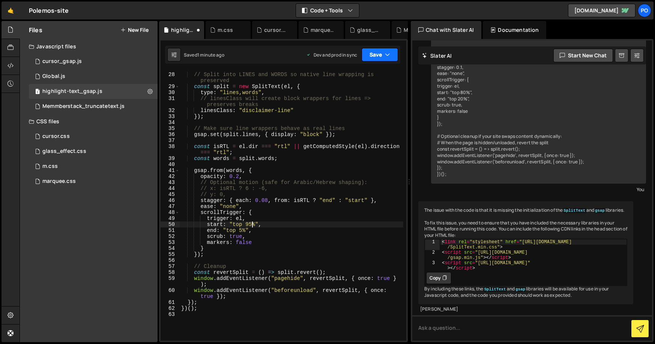
click at [377, 61] on button "Save" at bounding box center [379, 54] width 36 height 13
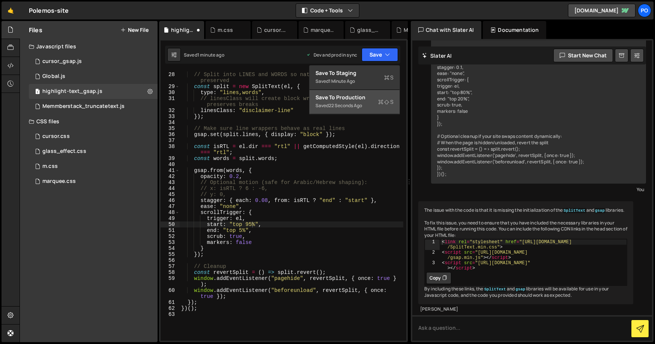
click at [361, 93] on button "Save to Production S Saved 22 seconds ago" at bounding box center [354, 102] width 90 height 24
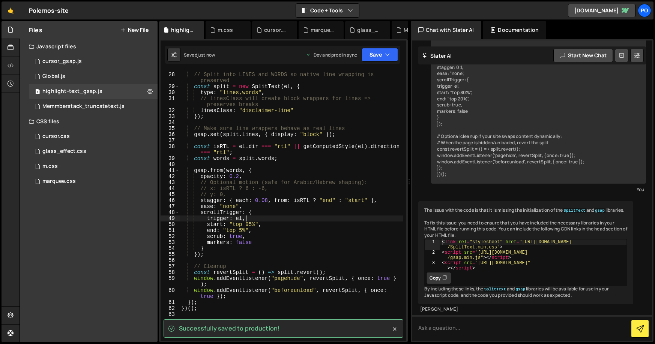
scroll to position [0, 4]
click at [258, 217] on div "// Split into LINES and WORDS so native line wrapping is preserved const split …" at bounding box center [291, 207] width 223 height 282
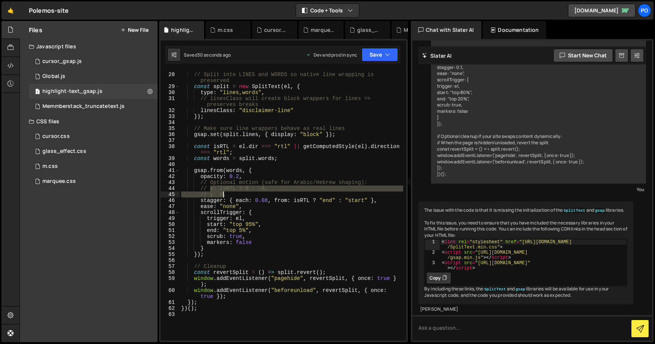
drag, startPoint x: 210, startPoint y: 190, endPoint x: 223, endPoint y: 195, distance: 13.8
click at [223, 195] on div "// Split into LINES and WORDS so native line wrapping is preserved const split …" at bounding box center [291, 207] width 223 height 282
type textarea "// x: isRTL ? 6 : -6, // y: 0,"
click at [377, 58] on button "Save" at bounding box center [379, 54] width 36 height 13
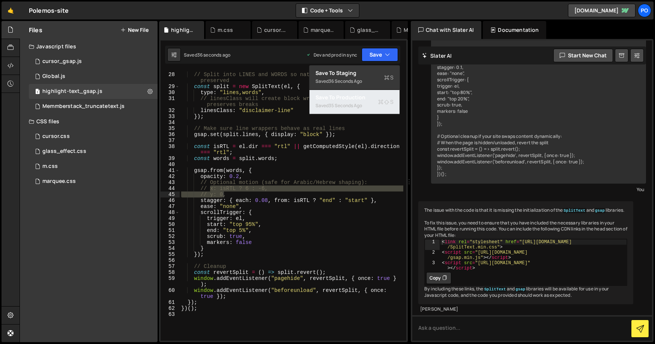
click at [359, 105] on div "35 seconds ago" at bounding box center [344, 105] width 33 height 6
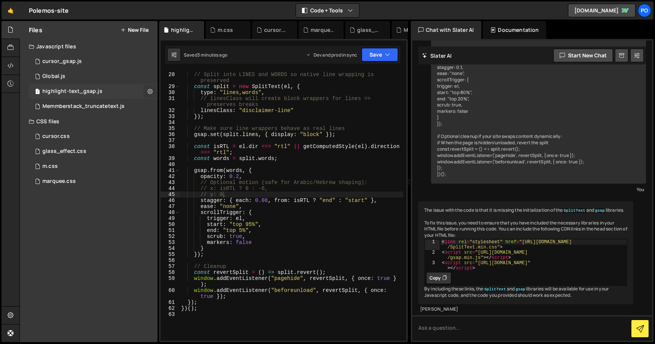
click at [147, 91] on icon at bounding box center [149, 91] width 5 height 7
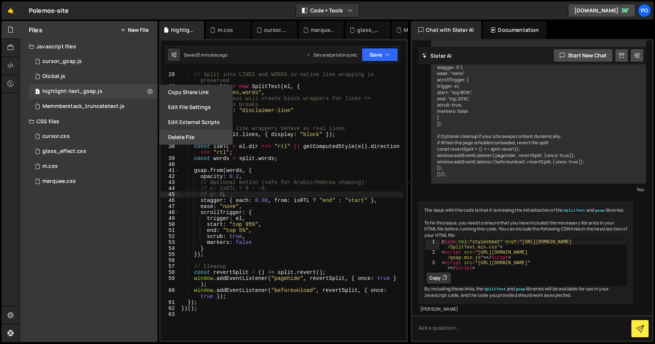
click at [179, 133] on button "Delete File" at bounding box center [195, 137] width 73 height 15
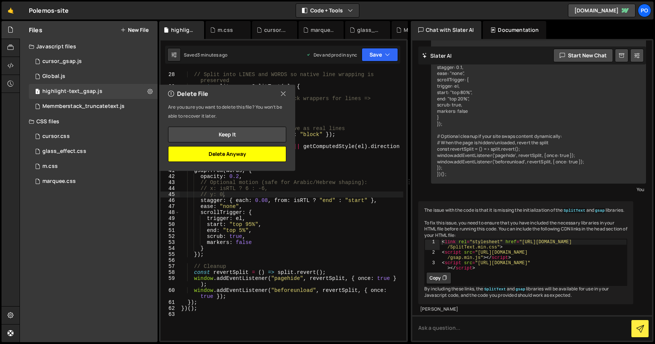
click at [236, 157] on button "Delete Anyway" at bounding box center [227, 154] width 118 height 16
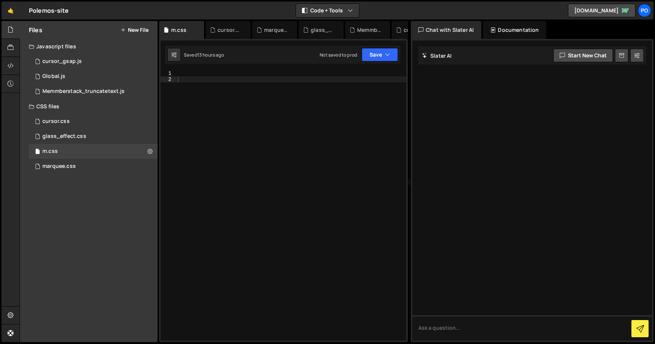
scroll to position [0, 0]
click at [148, 152] on icon at bounding box center [149, 151] width 5 height 7
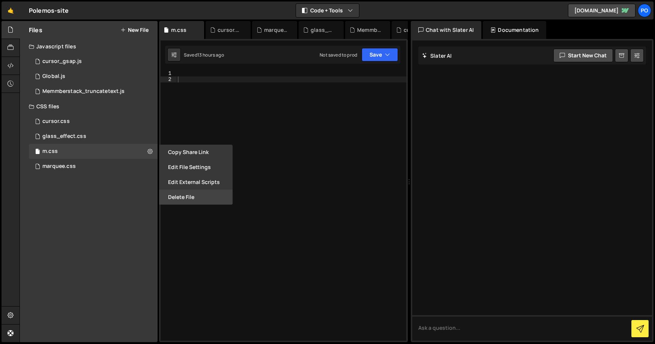
click at [175, 192] on button "Delete File" at bounding box center [195, 197] width 73 height 15
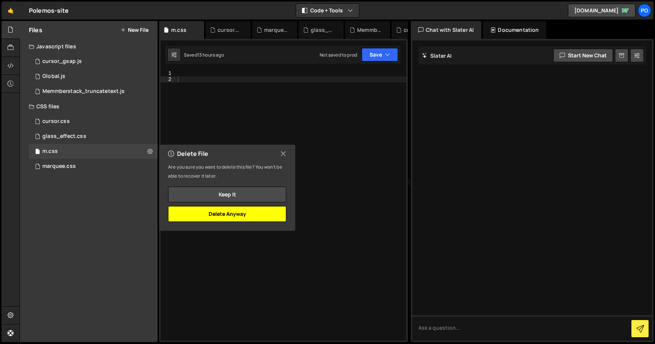
click at [261, 216] on button "Delete Anyway" at bounding box center [227, 214] width 118 height 16
